Goal: Task Accomplishment & Management: Use online tool/utility

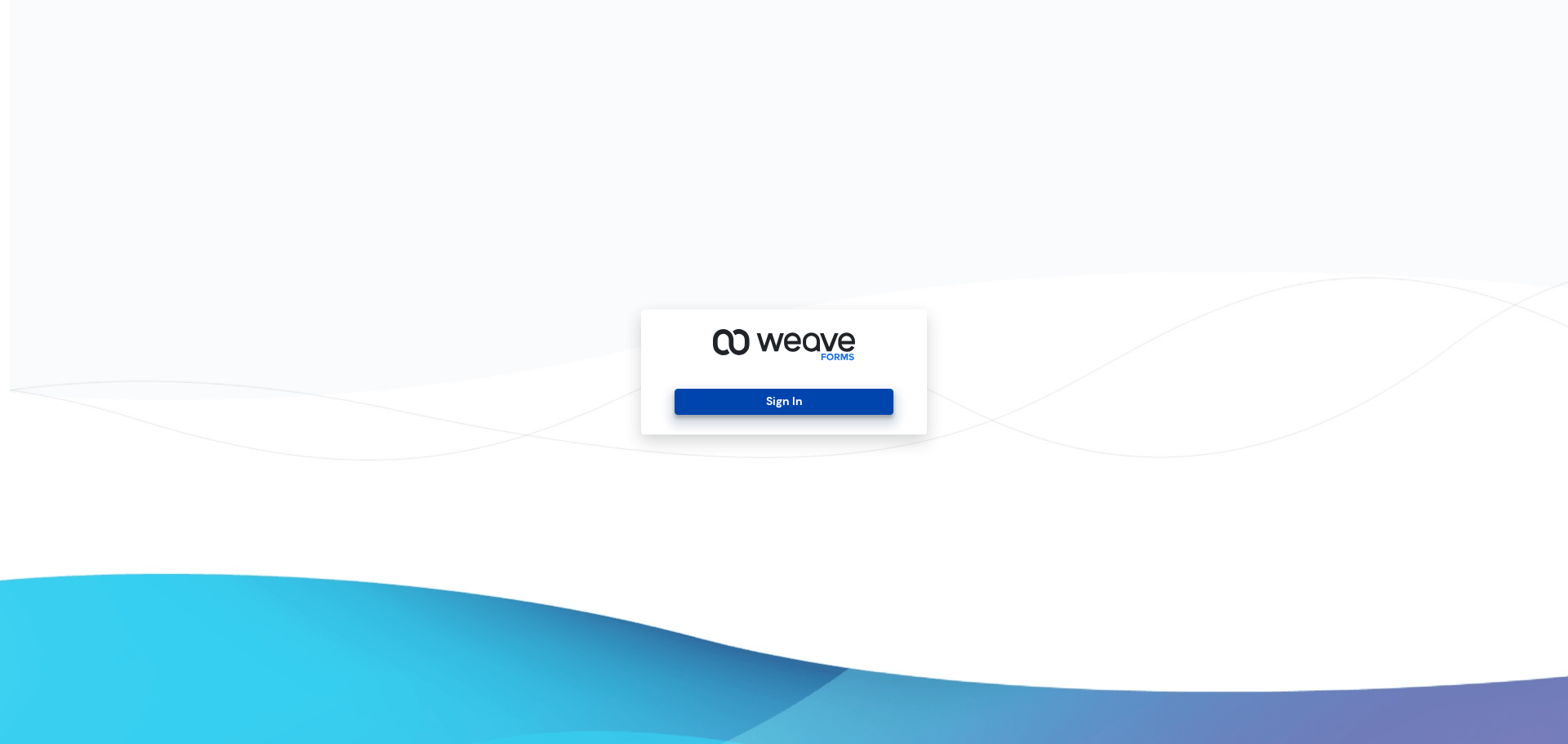
click at [806, 395] on button "Sign In" at bounding box center [783, 401] width 218 height 26
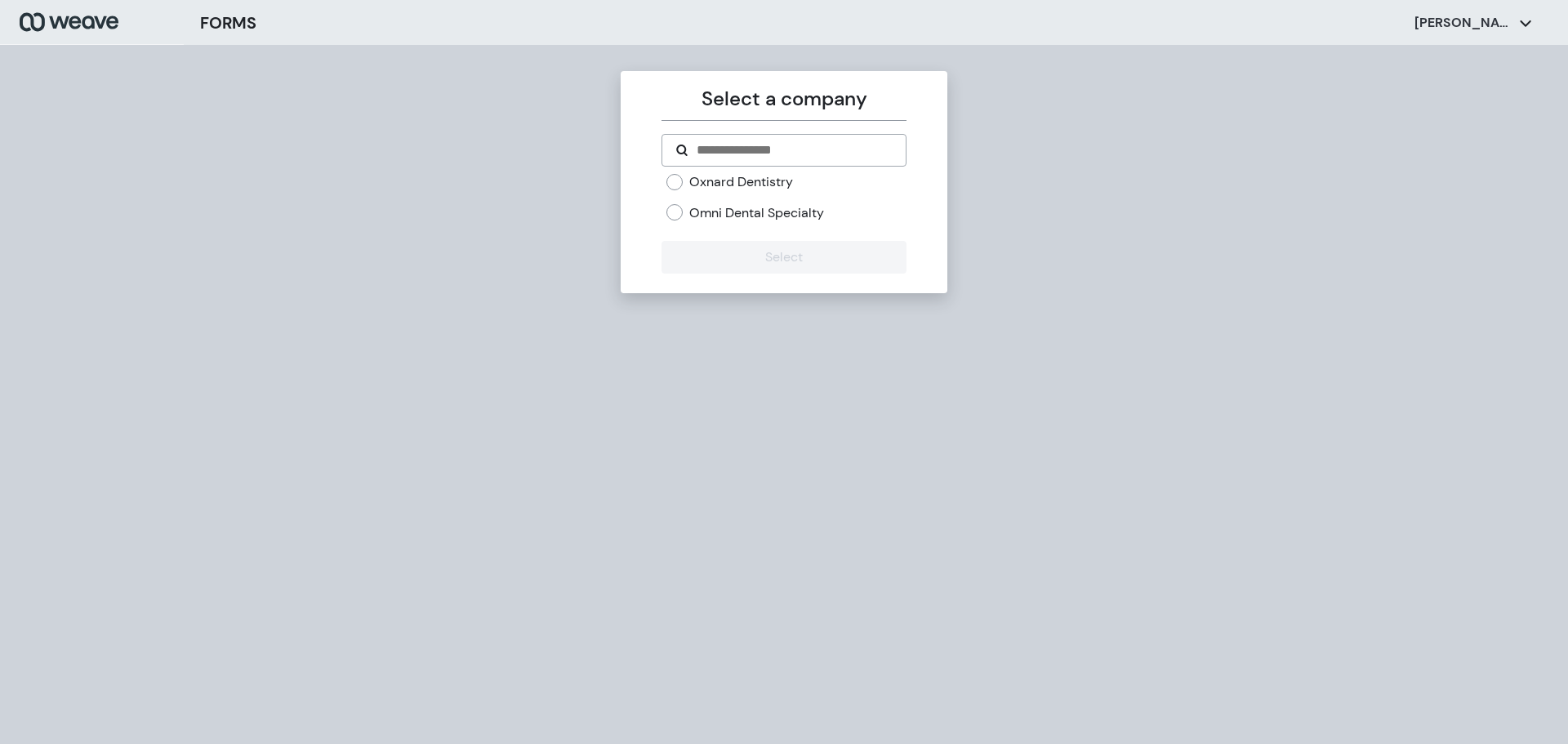
click at [731, 217] on label "Omni Dental Specialty" at bounding box center [756, 213] width 135 height 18
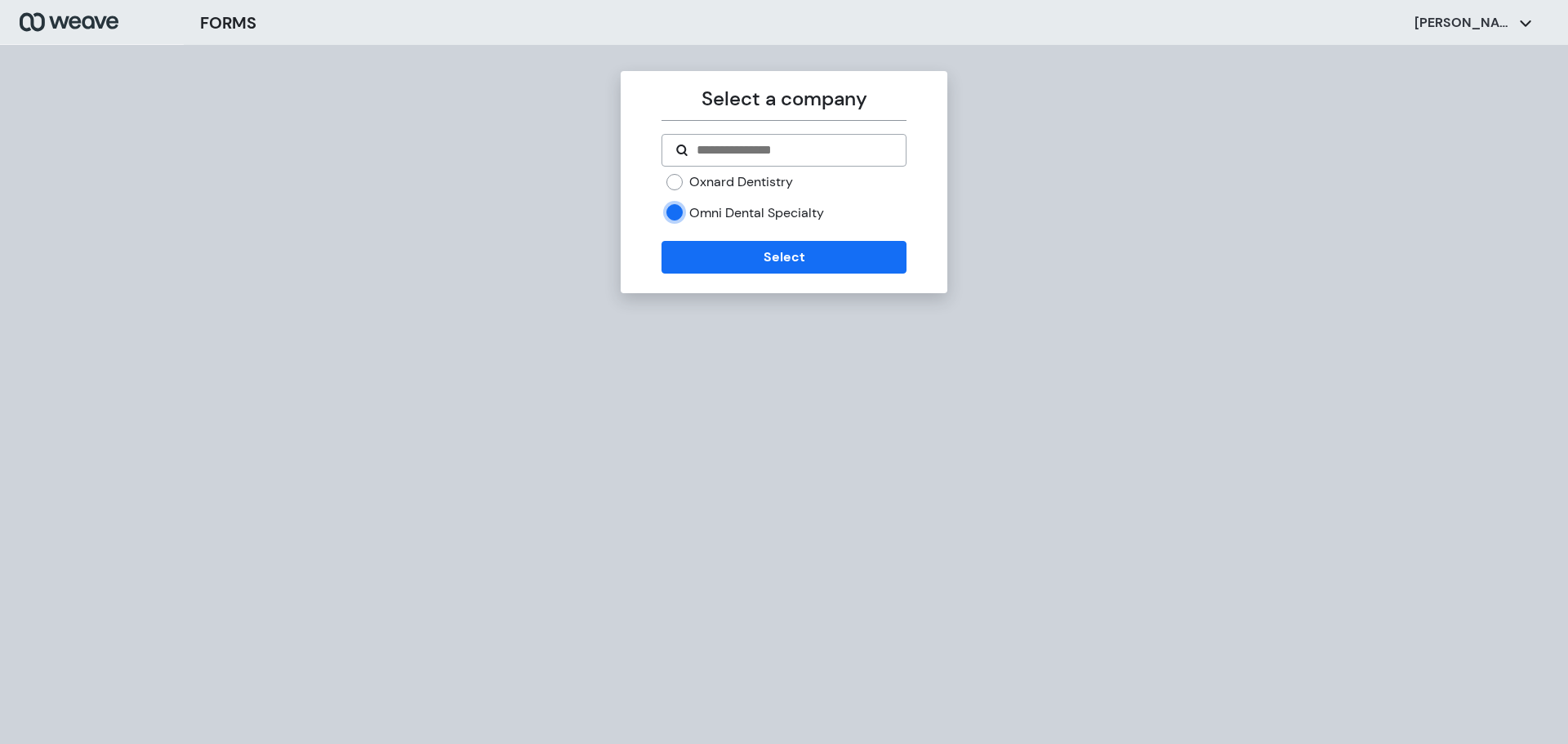
click at [727, 186] on label "Oxnard Dentistry" at bounding box center [741, 182] width 104 height 18
click at [722, 235] on form "Oxnard Dentistry Omni Dental Specialty Select" at bounding box center [784, 204] width 244 height 140
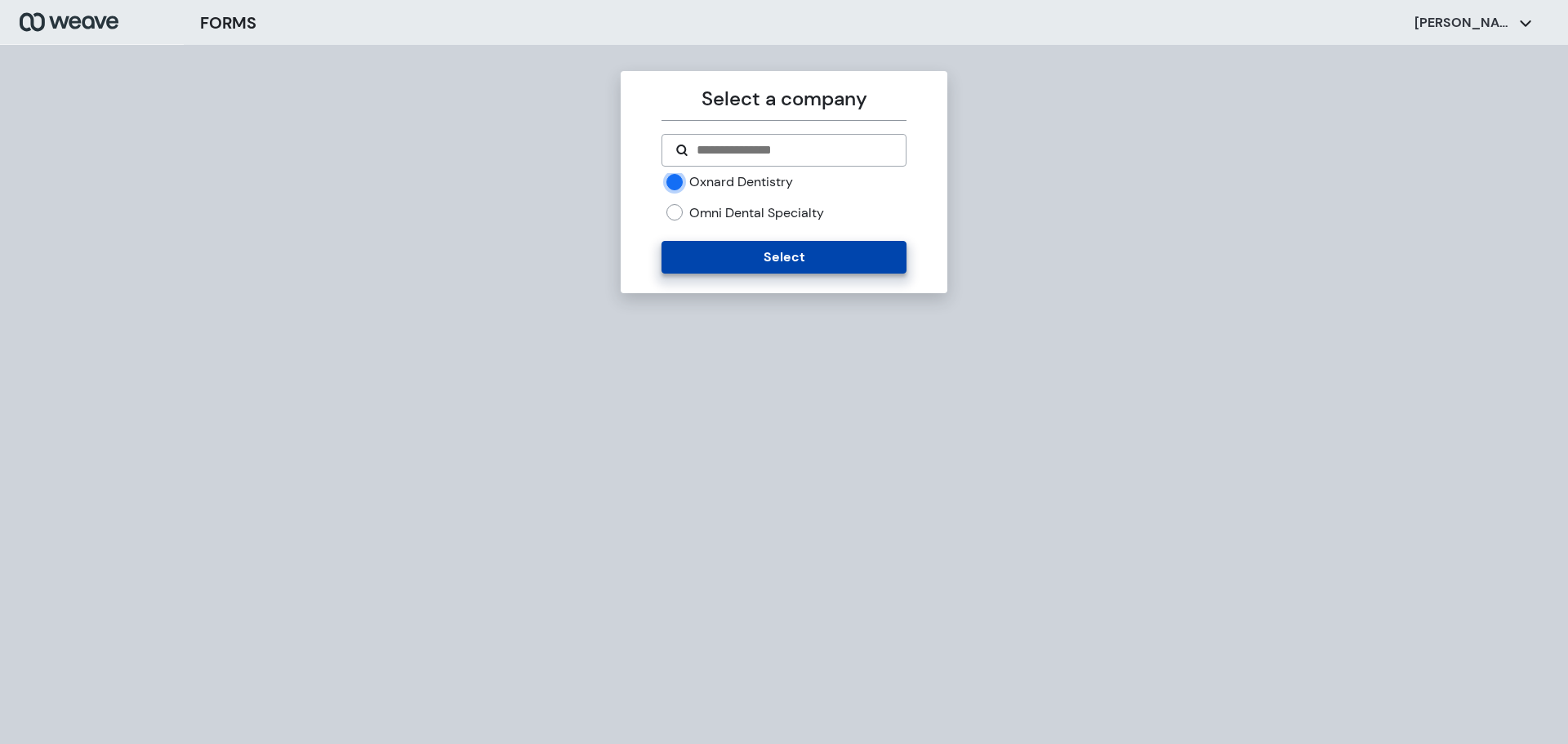
click at [715, 251] on button "Select" at bounding box center [784, 257] width 244 height 33
